Goal: Transaction & Acquisition: Purchase product/service

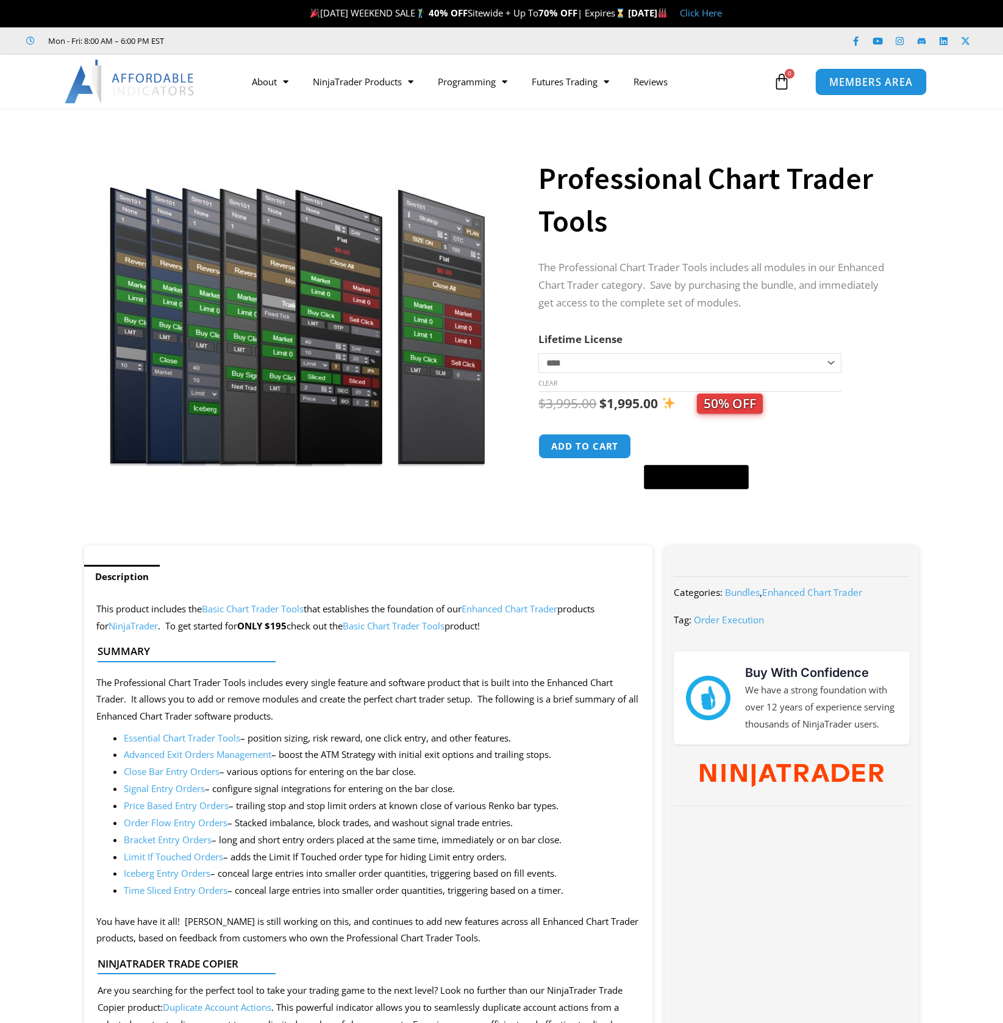
click at [874, 82] on span "MEMBERS AREA" at bounding box center [871, 82] width 84 height 10
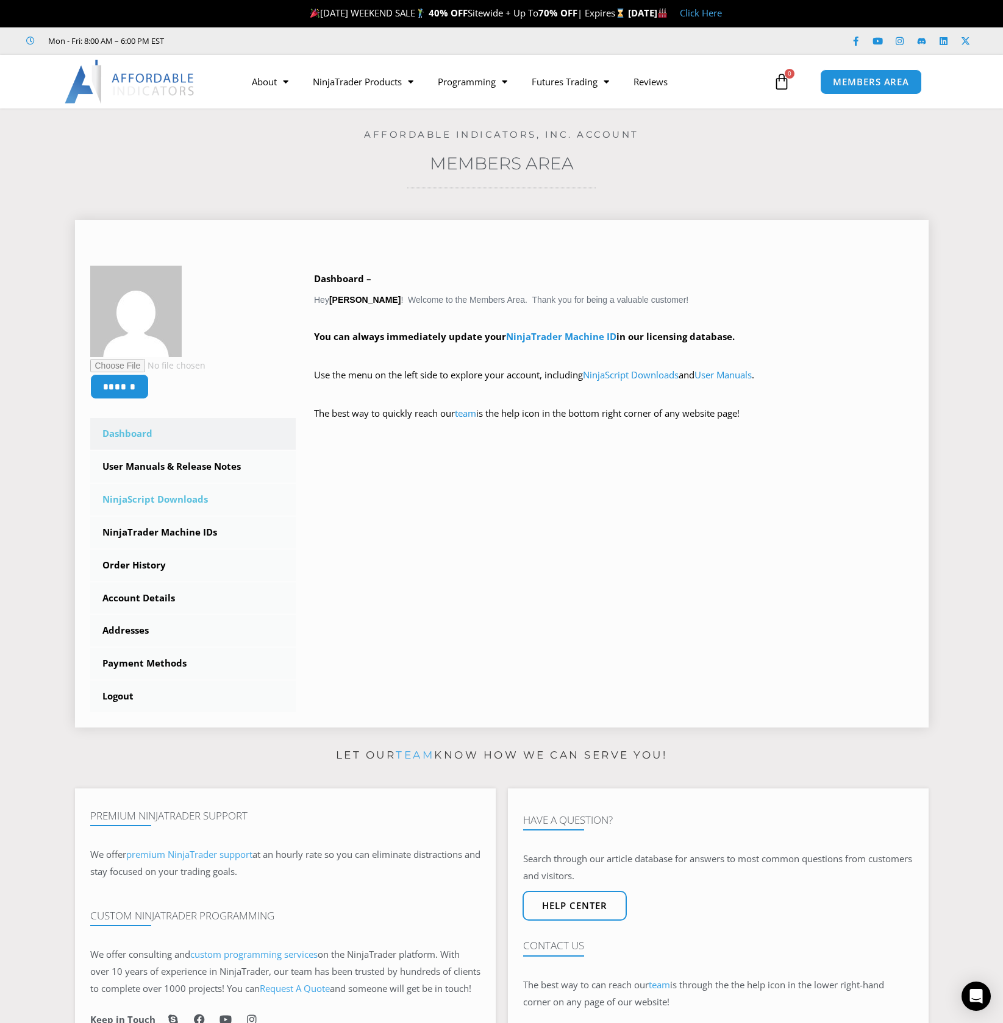
click at [165, 499] on link "NinjaScript Downloads" at bounding box center [193, 500] width 206 height 32
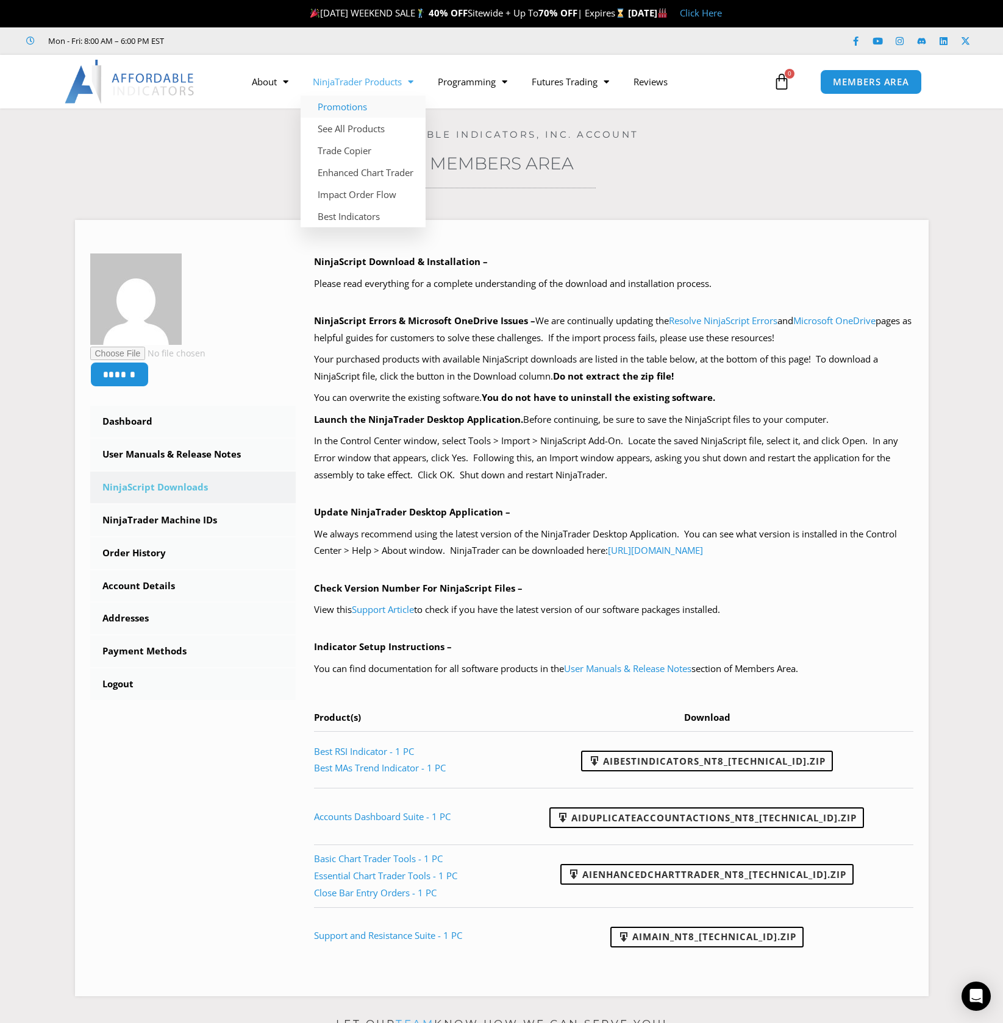
click at [334, 105] on link "Promotions" at bounding box center [363, 107] width 125 height 22
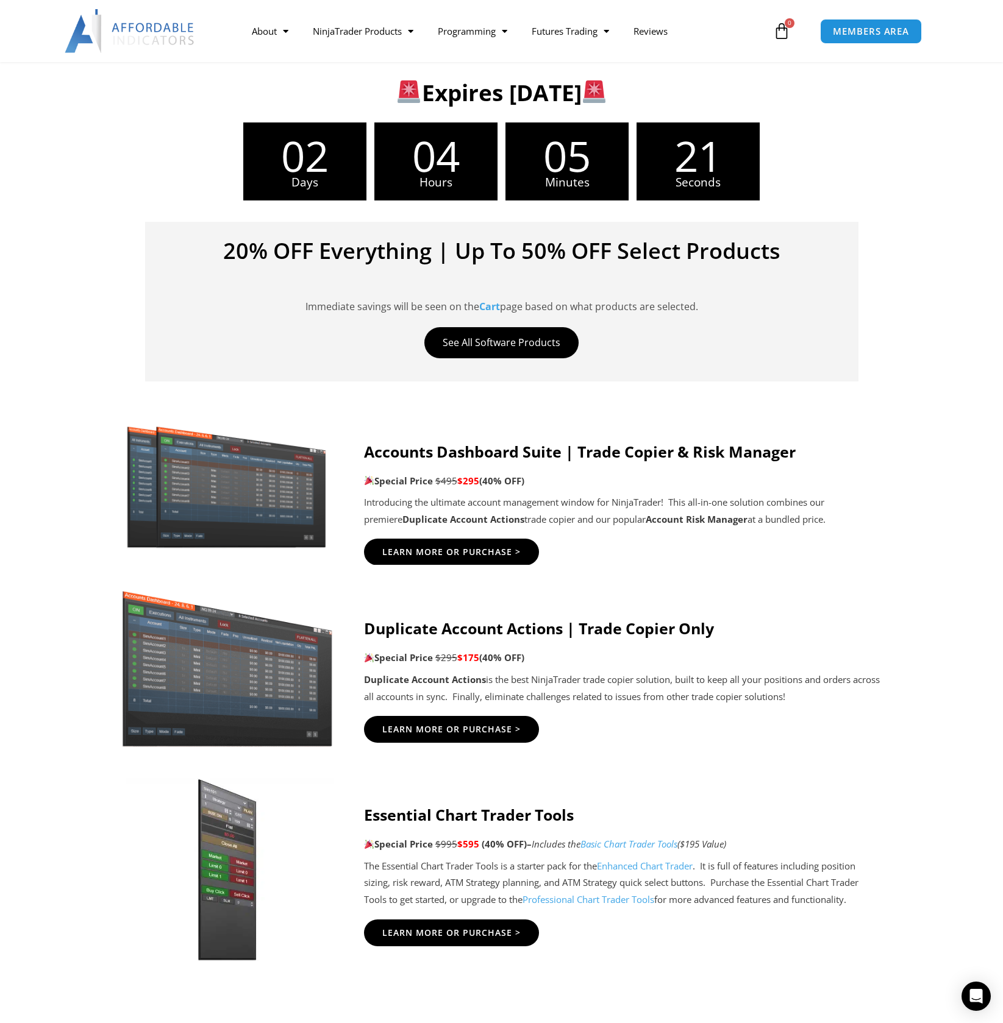
scroll to position [366, 0]
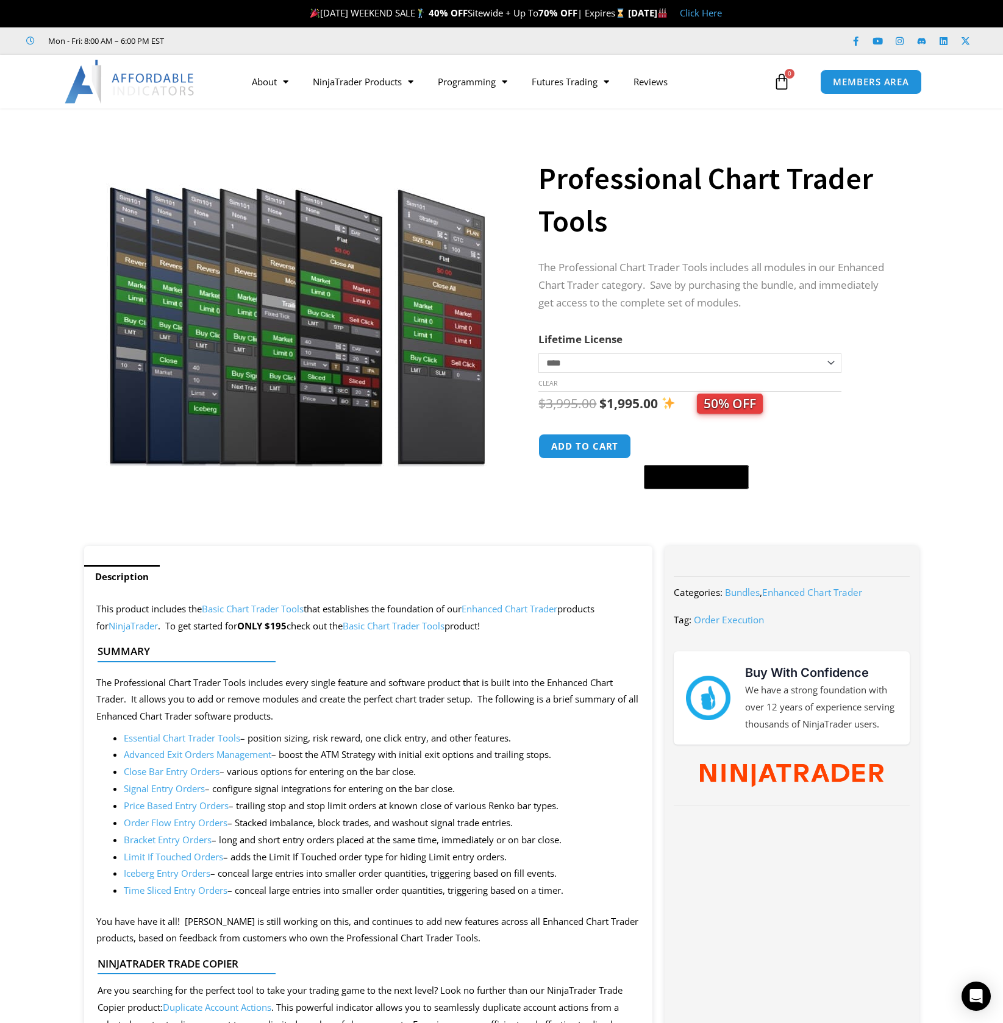
click at [833, 364] on select "**********" at bounding box center [689, 364] width 302 height 20
click at [886, 380] on form "**********" at bounding box center [716, 413] width 356 height 166
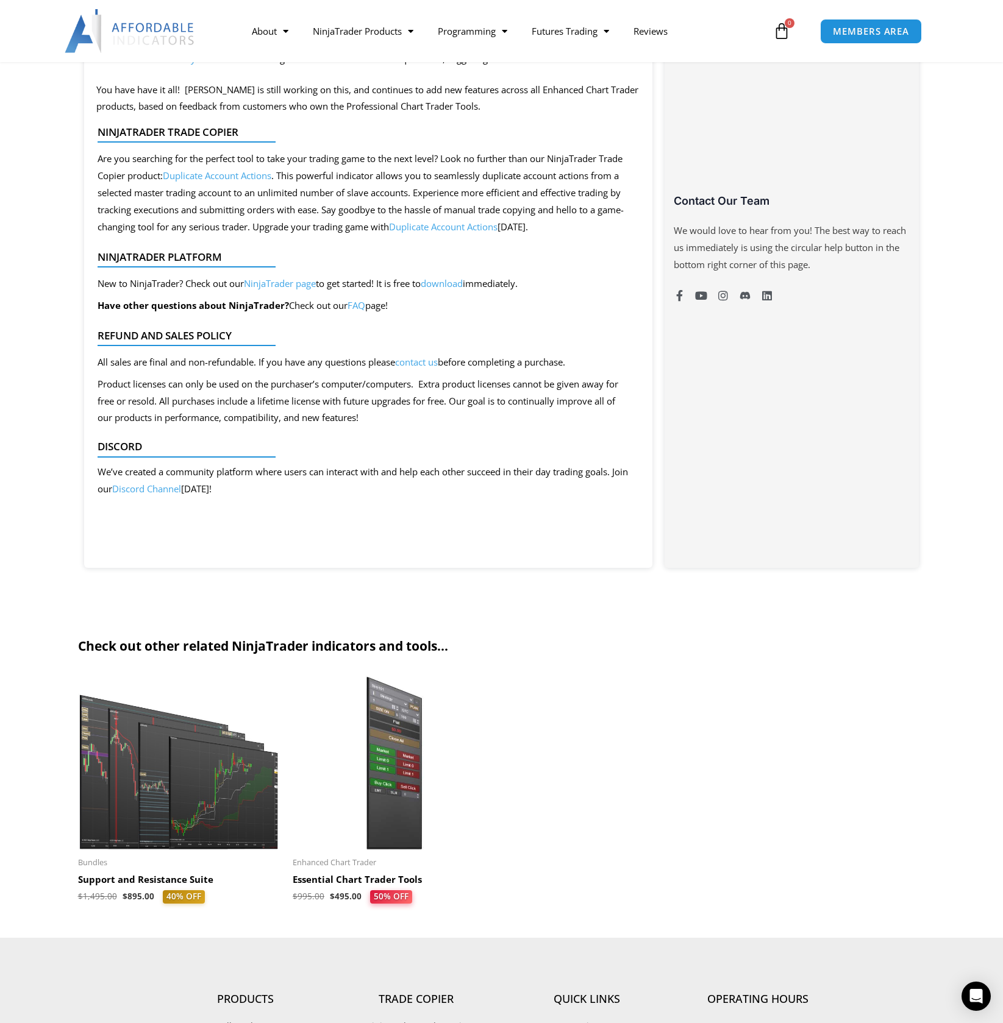
scroll to position [853, 0]
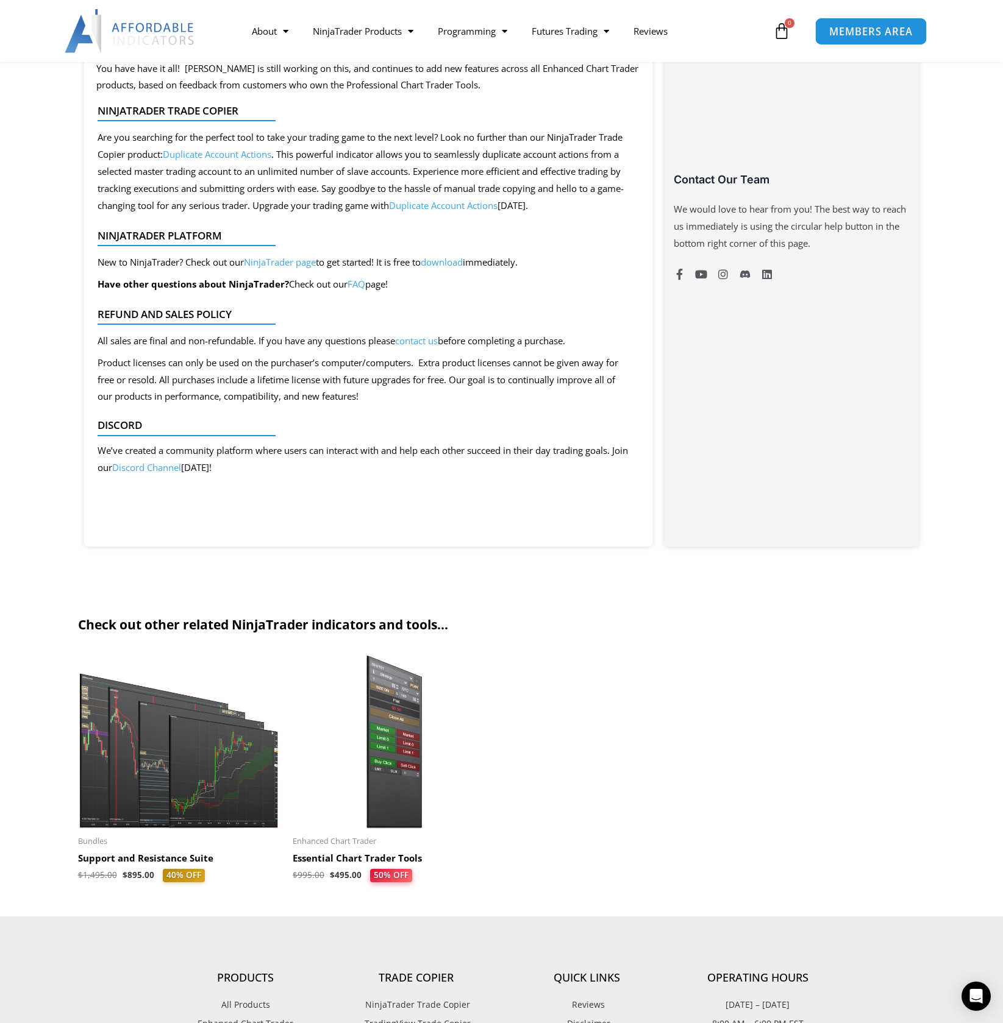
click at [881, 30] on span "MEMBERS AREA" at bounding box center [871, 31] width 84 height 10
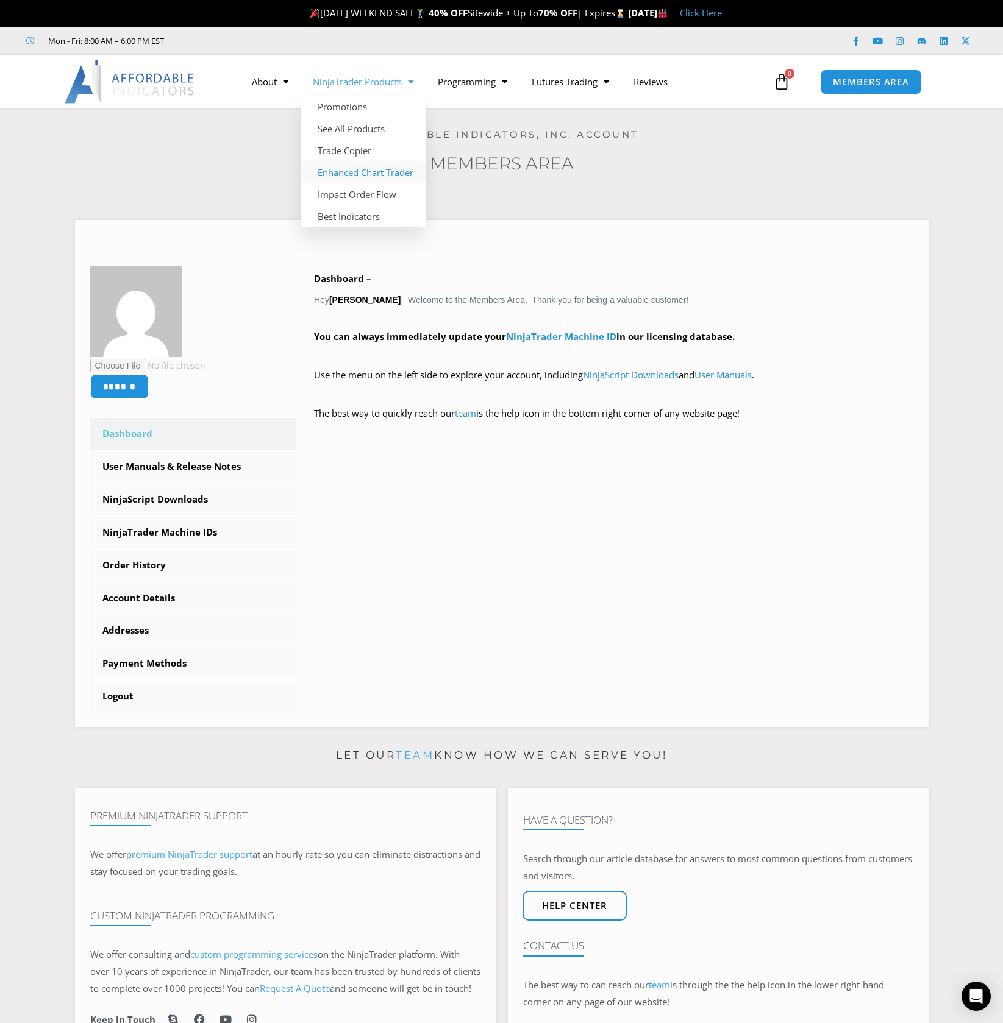
click at [346, 172] on link "Enhanced Chart Trader" at bounding box center [363, 173] width 125 height 22
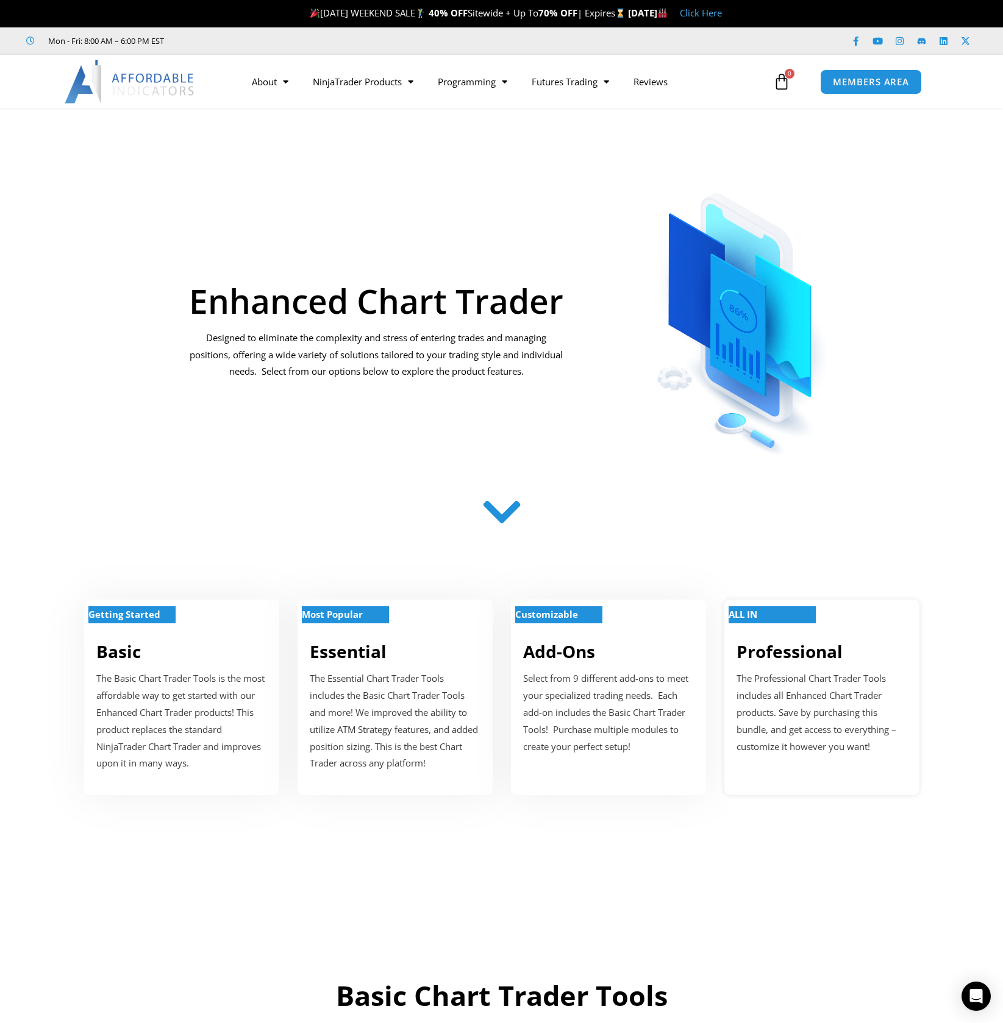
click at [757, 613] on strong "ALL IN" at bounding box center [742, 614] width 29 height 12
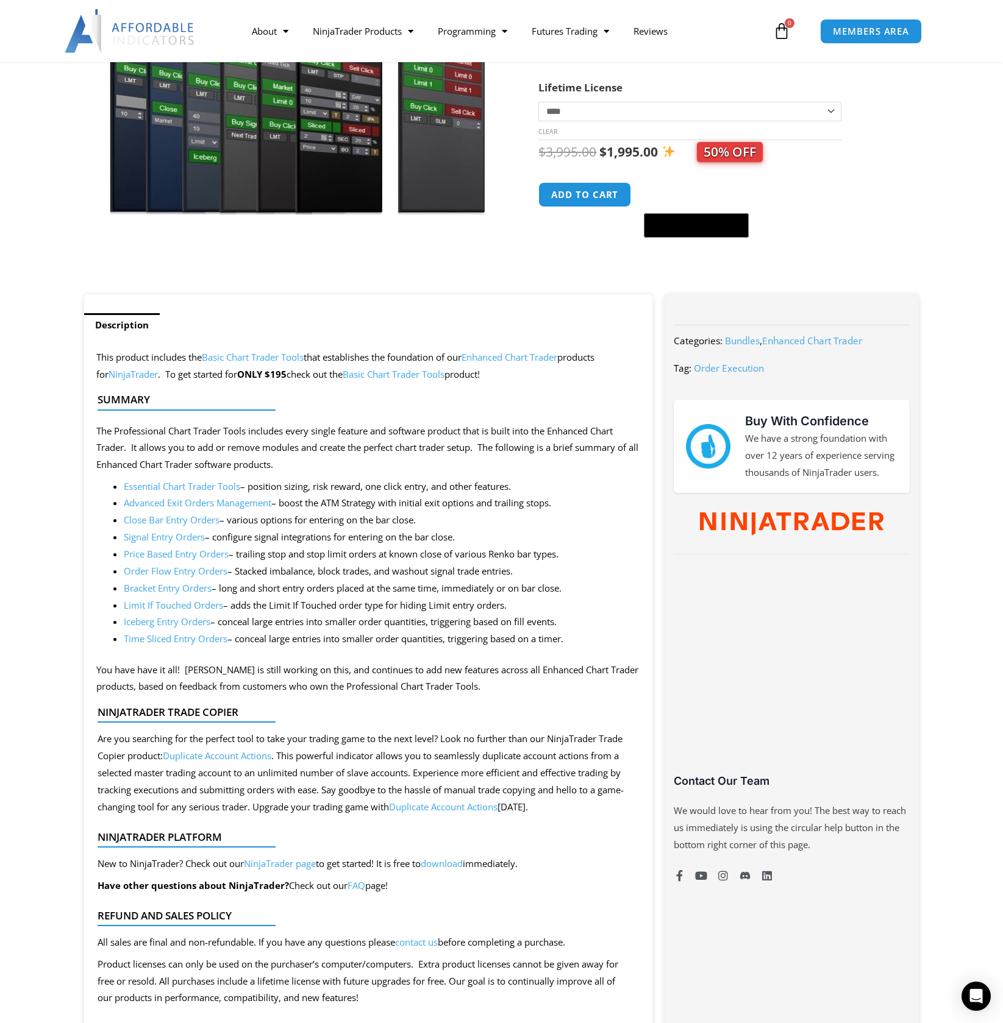
scroll to position [244, 0]
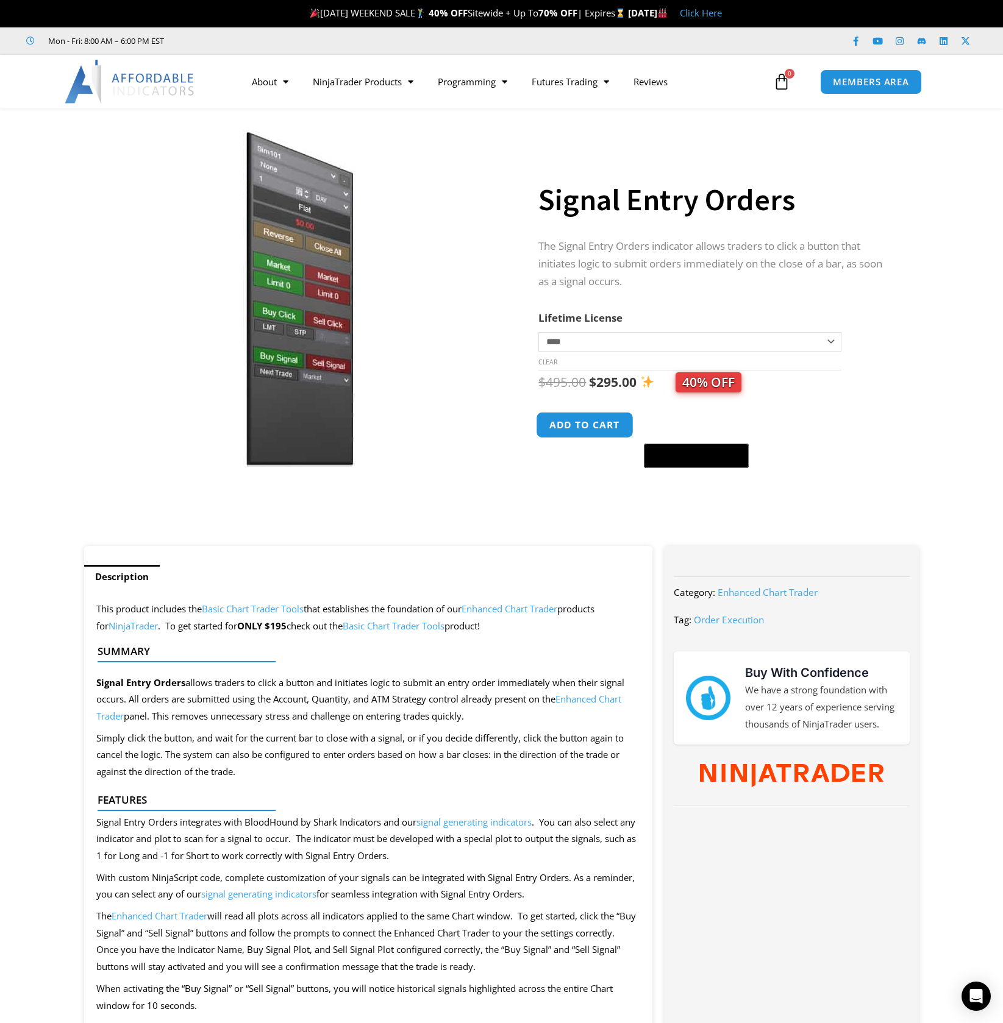
click at [586, 427] on button "Add to cart" at bounding box center [585, 425] width 98 height 26
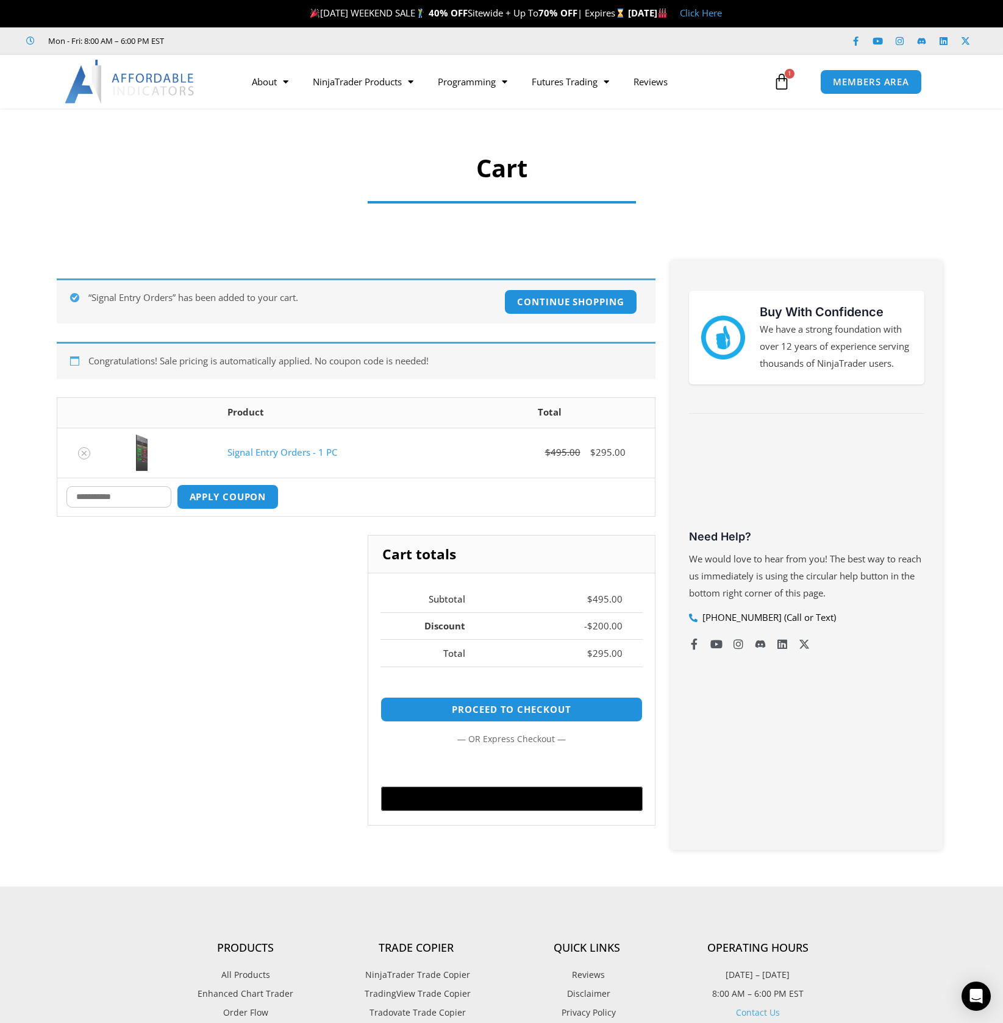
click at [94, 497] on input "Coupon:" at bounding box center [118, 496] width 105 height 21
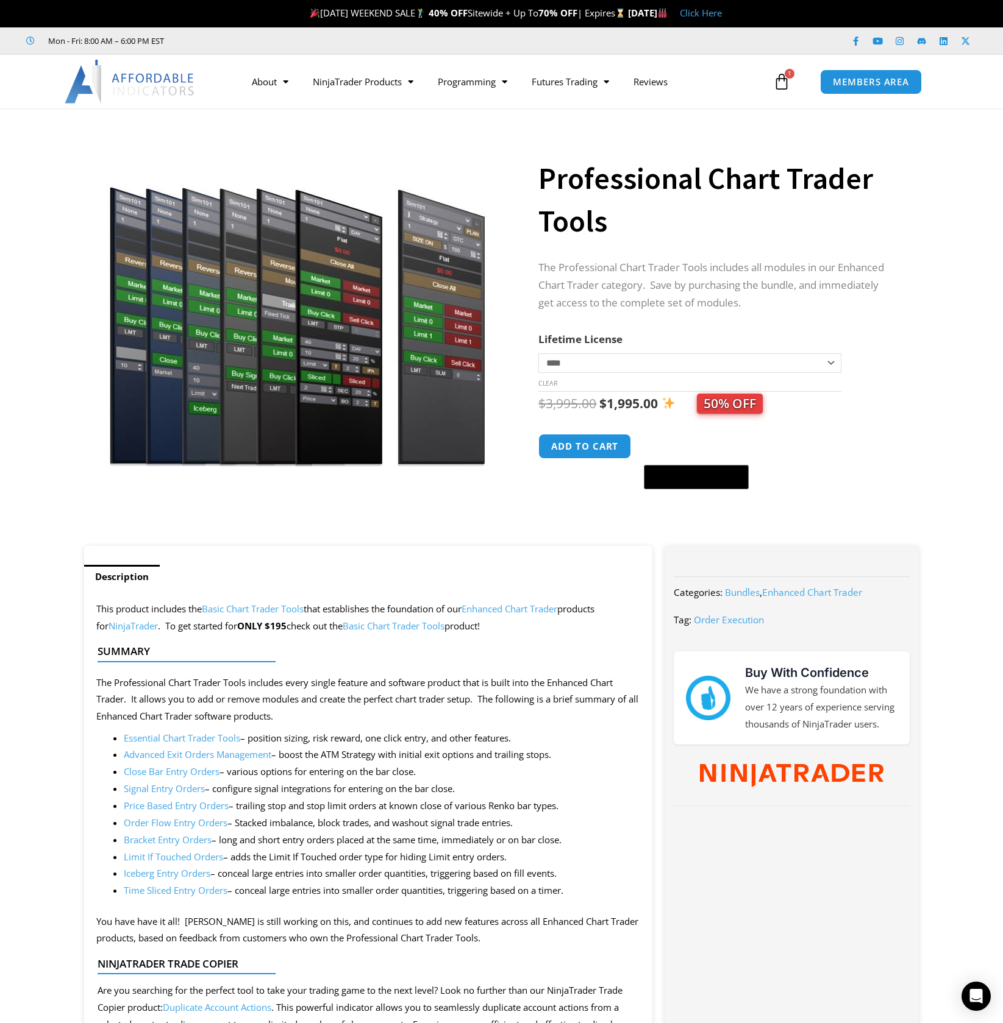
click at [878, 429] on div "$ 3,995.00 Original price was: $3,995.00. $ 1,995.00 Current price is: $1,995.0…" at bounding box center [716, 441] width 356 height 98
